Goal: Information Seeking & Learning: Find specific page/section

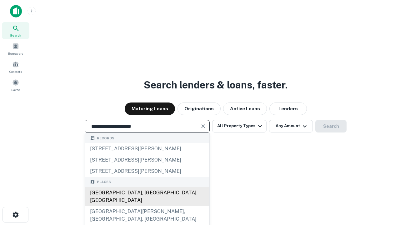
click at [147, 206] on div "[GEOGRAPHIC_DATA], [GEOGRAPHIC_DATA], [GEOGRAPHIC_DATA]" at bounding box center [147, 196] width 124 height 19
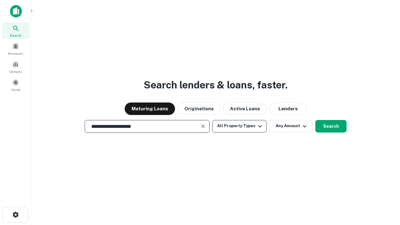
type input "**********"
click at [239, 126] on button "All Property Types" at bounding box center [239, 126] width 54 height 12
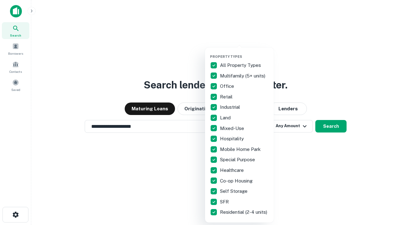
click at [244, 52] on button "button" at bounding box center [244, 52] width 69 height 0
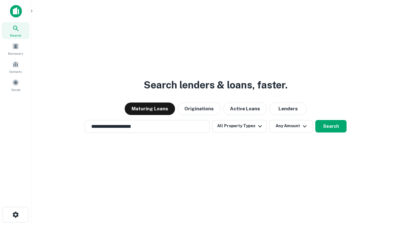
scroll to position [4, 75]
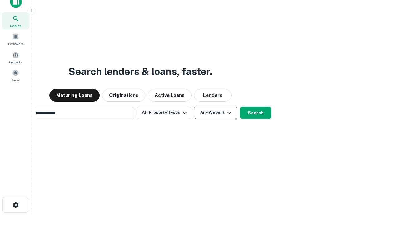
click at [194, 106] on button "Any Amount" at bounding box center [216, 112] width 44 height 12
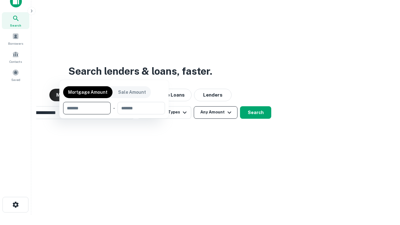
scroll to position [45, 177]
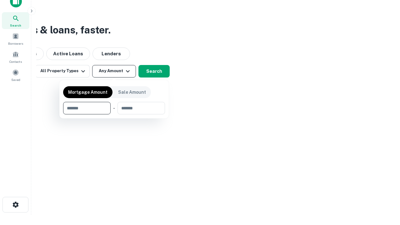
type input "*******"
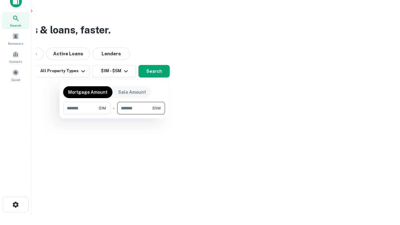
type input "*******"
click at [114, 114] on button "button" at bounding box center [114, 114] width 102 height 0
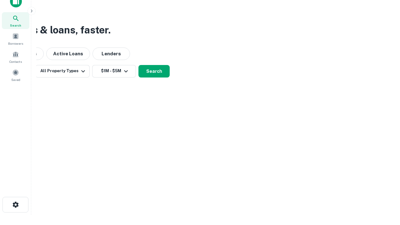
scroll to position [4, 115]
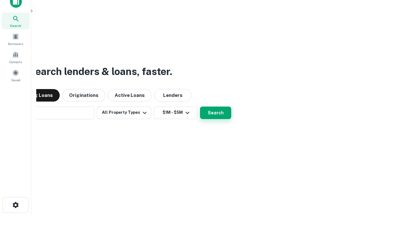
click at [200, 106] on button "Search" at bounding box center [215, 112] width 31 height 12
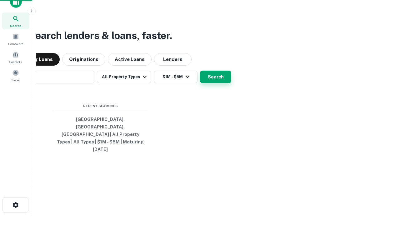
scroll to position [17, 177]
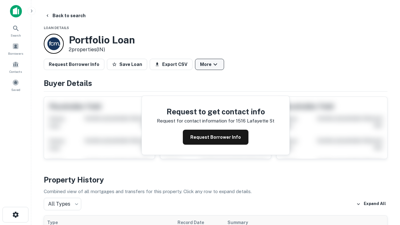
click at [209, 64] on button "More" at bounding box center [209, 64] width 29 height 11
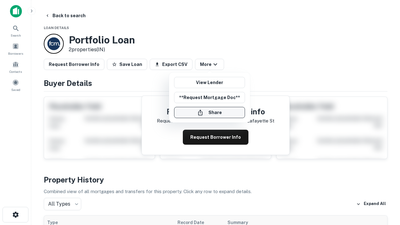
click at [209, 112] on button "Share" at bounding box center [209, 112] width 71 height 11
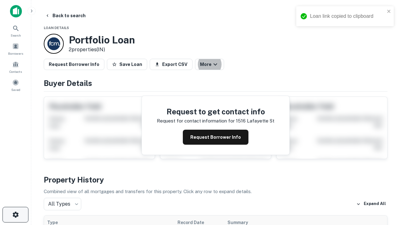
click at [15, 215] on icon "button" at bounding box center [15, 214] width 7 height 7
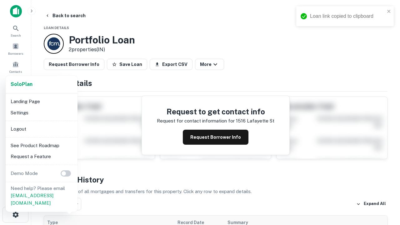
click at [41, 129] on li "Logout" at bounding box center [41, 128] width 67 height 11
